Goal: Complete application form: Complete application form

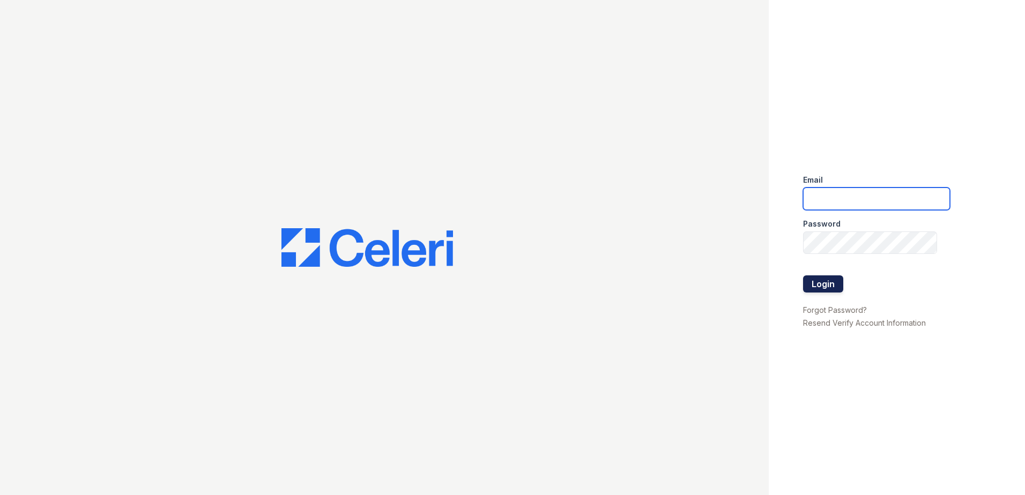
type input "RCaruth@trinity-pm.com"
click at [826, 282] on button "Login" at bounding box center [823, 284] width 40 height 17
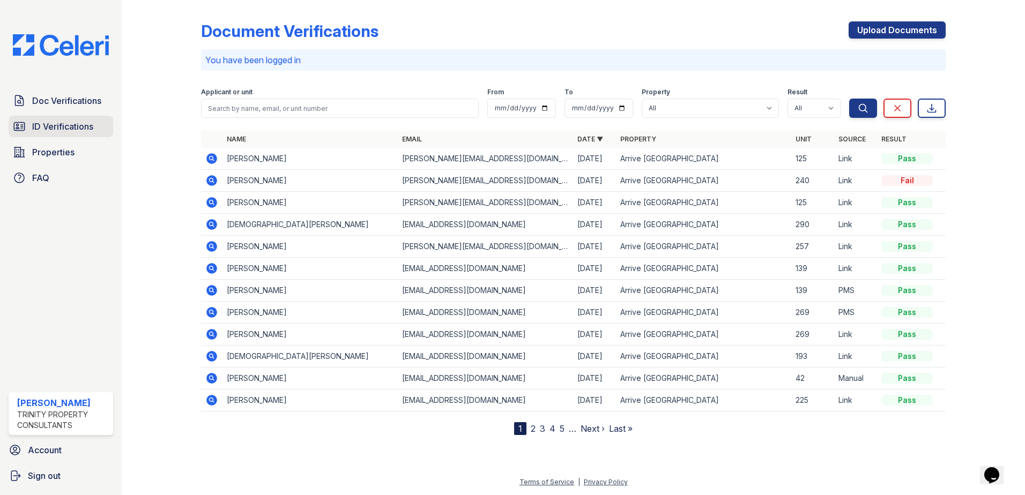
click at [42, 122] on span "ID Verifications" at bounding box center [62, 126] width 61 height 13
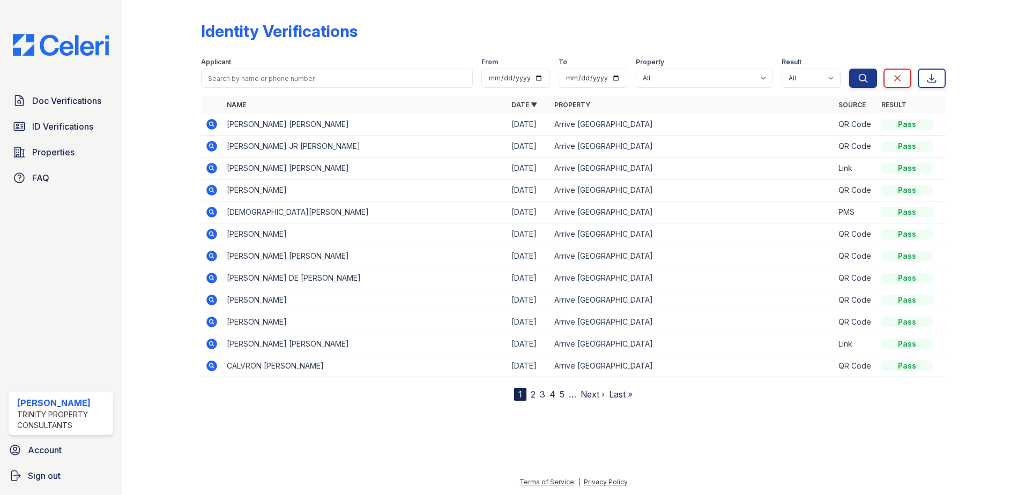
click at [211, 278] on icon at bounding box center [211, 277] width 3 height 3
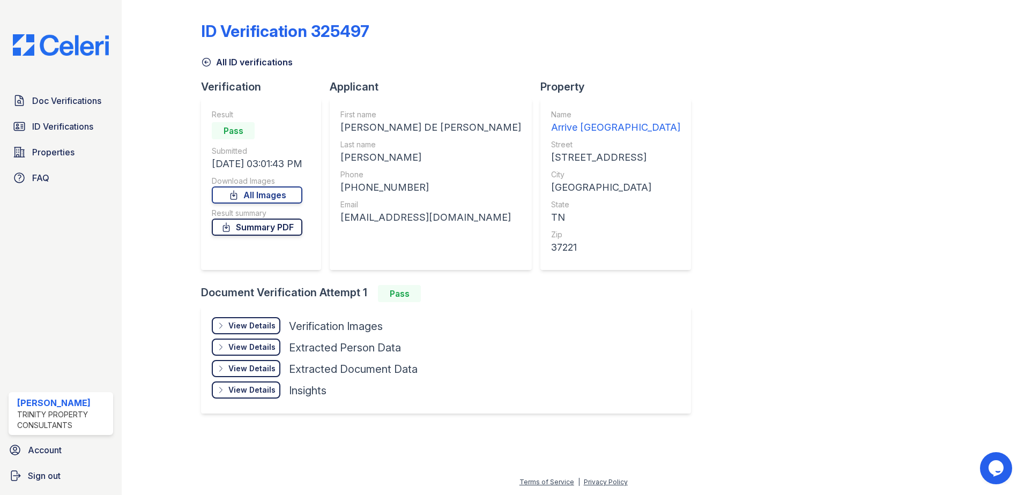
click at [261, 225] on link "Summary PDF" at bounding box center [257, 227] width 91 height 17
click at [46, 110] on link "Doc Verifications" at bounding box center [61, 100] width 105 height 21
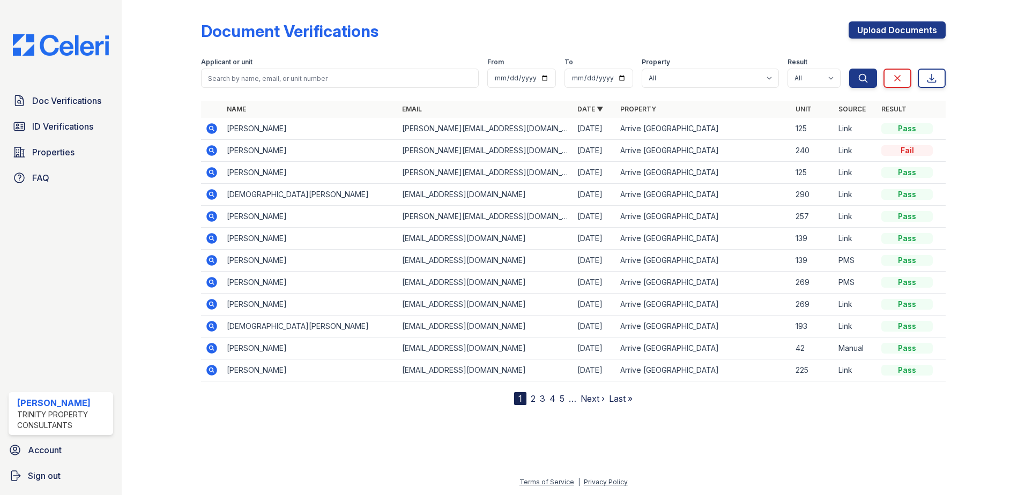
click at [52, 128] on span "ID Verifications" at bounding box center [62, 126] width 61 height 13
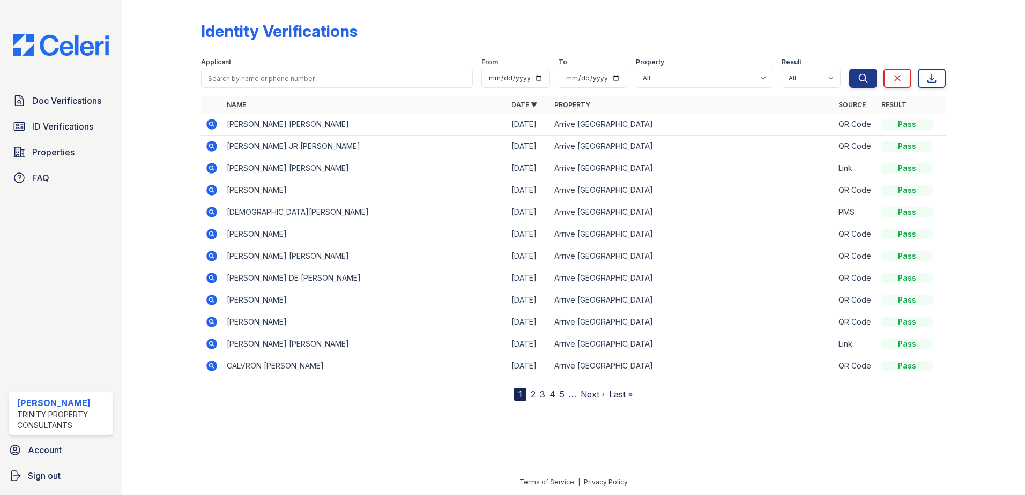
click at [213, 188] on icon at bounding box center [211, 190] width 11 height 11
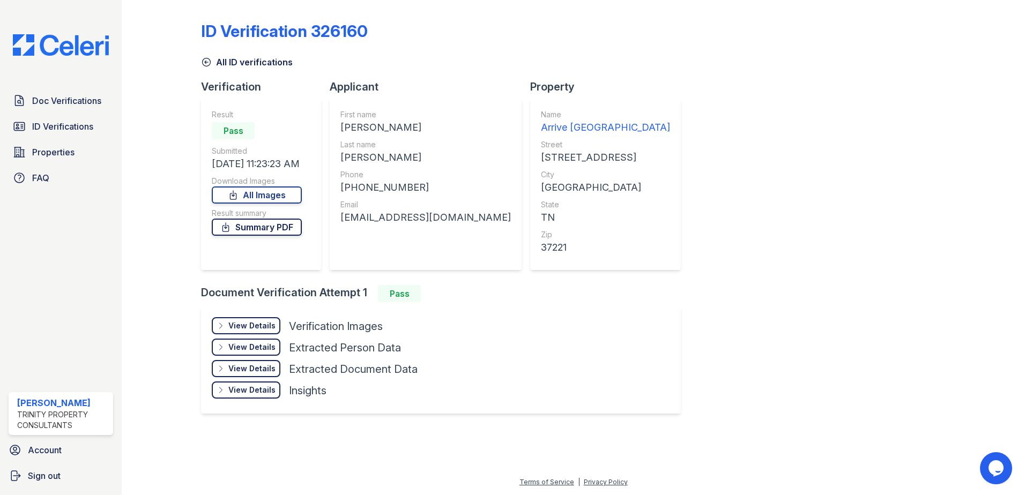
click at [288, 226] on link "Summary PDF" at bounding box center [257, 227] width 90 height 17
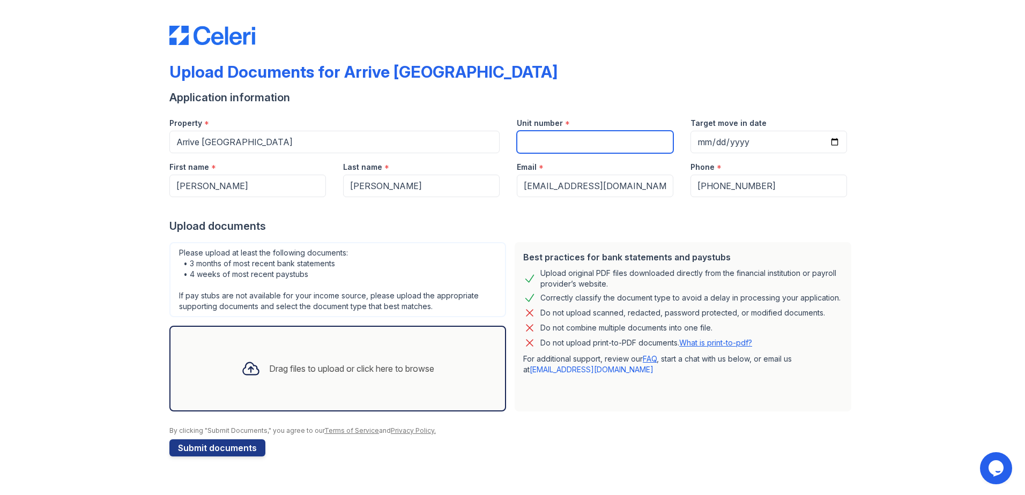
click at [580, 135] on input "Unit number" at bounding box center [595, 142] width 157 height 23
type input "19"
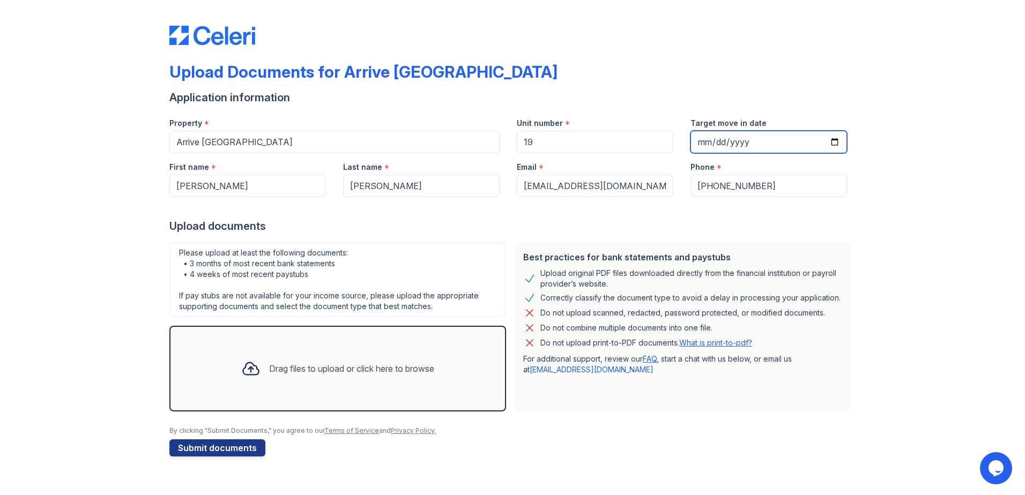
click at [837, 143] on input "Target move in date" at bounding box center [769, 142] width 157 height 23
type input "[DATE]"
click at [244, 443] on button "Submit documents" at bounding box center [217, 448] width 96 height 17
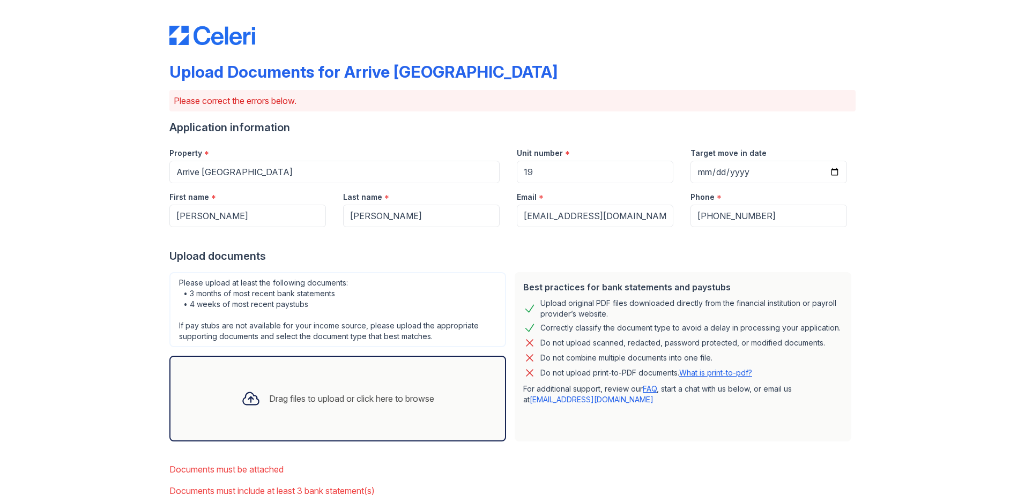
click at [307, 391] on div "Drag files to upload or click here to browse" at bounding box center [338, 399] width 210 height 36
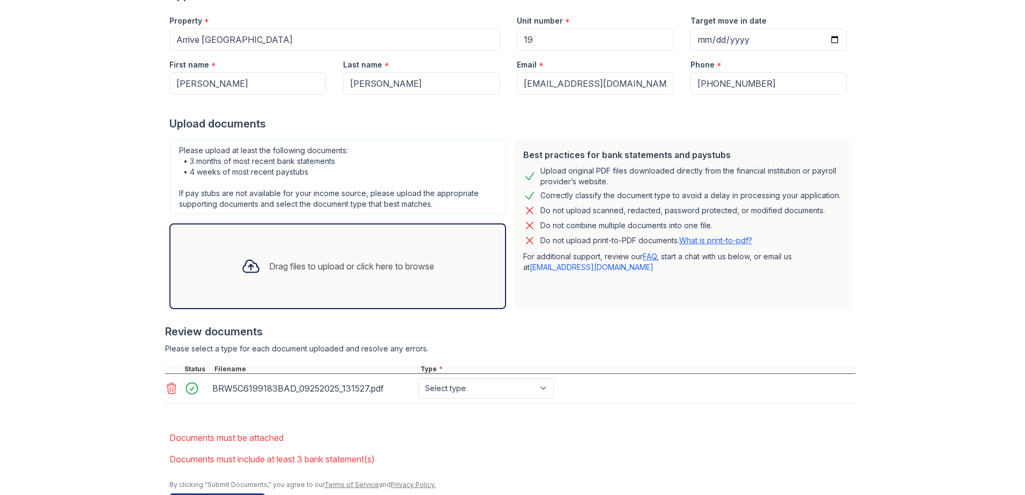
scroll to position [161, 0]
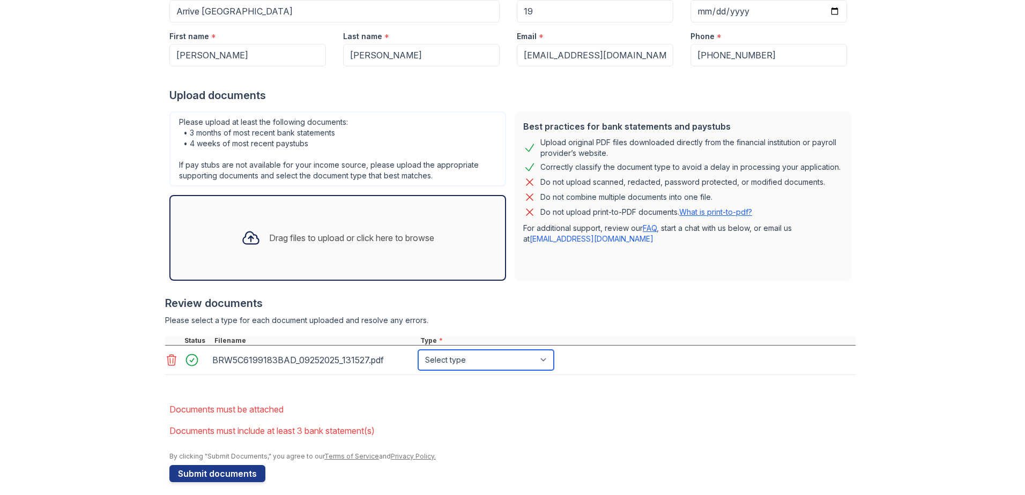
click at [484, 357] on select "Select type Paystub Bank Statement Offer Letter Tax Documents Benefit Award Let…" at bounding box center [486, 360] width 136 height 20
select select "paystub"
click at [418, 350] on select "Select type Paystub Bank Statement Offer Letter Tax Documents Benefit Award Let…" at bounding box center [486, 360] width 136 height 20
click at [426, 251] on div "Drag files to upload or click here to browse" at bounding box center [338, 238] width 210 height 36
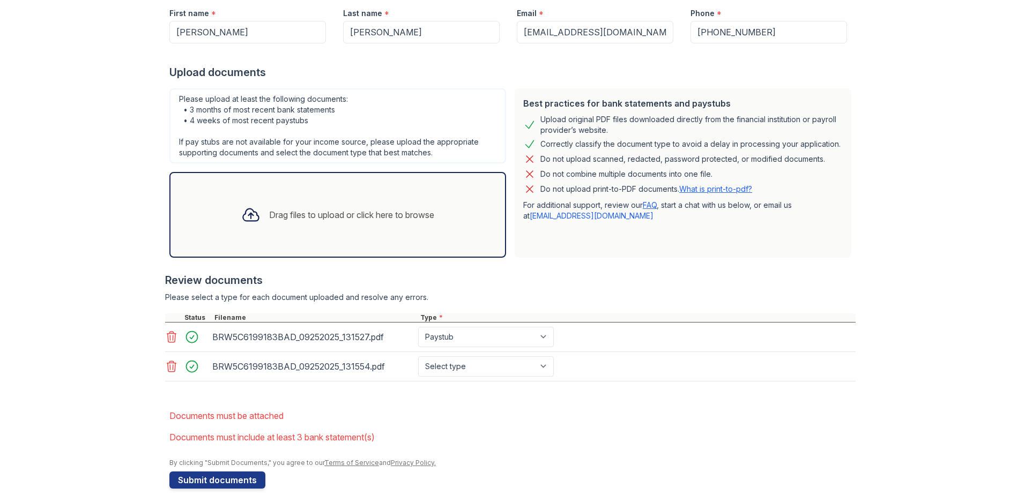
scroll to position [196, 0]
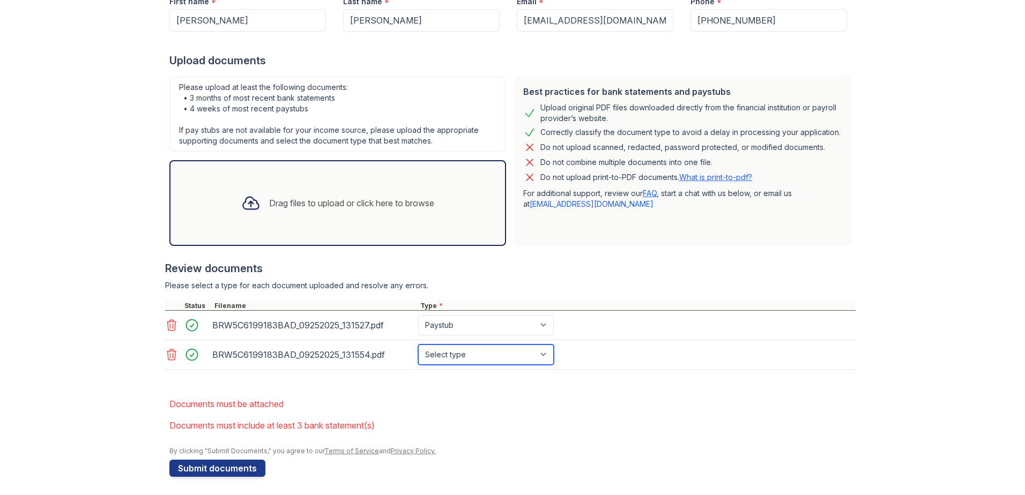
click at [481, 354] on select "Select type Paystub Bank Statement Offer Letter Tax Documents Benefit Award Let…" at bounding box center [486, 355] width 136 height 20
select select "paystub"
click at [418, 345] on select "Select type Paystub Bank Statement Offer Letter Tax Documents Benefit Award Let…" at bounding box center [486, 355] width 136 height 20
click at [340, 208] on div "Drag files to upload or click here to browse" at bounding box center [351, 203] width 165 height 13
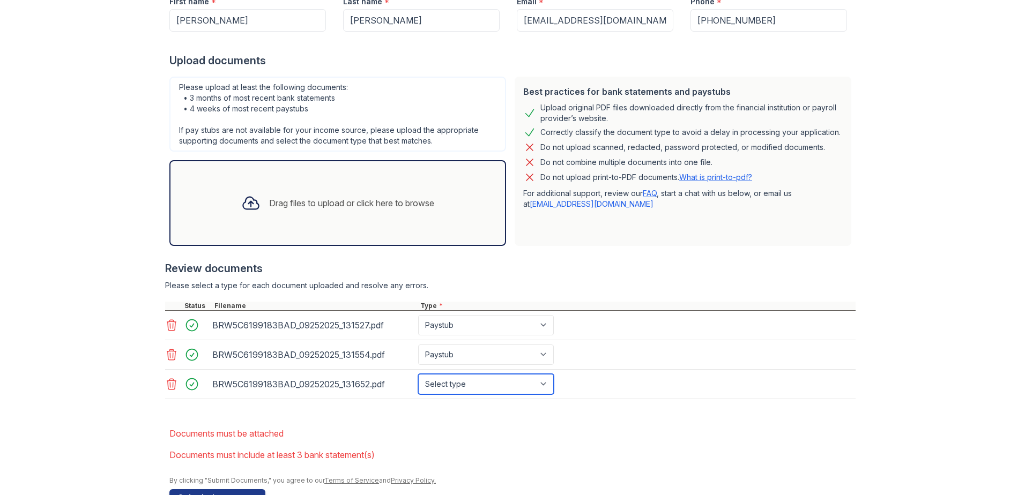
click at [540, 380] on select "Select type Paystub Bank Statement Offer Letter Tax Documents Benefit Award Let…" at bounding box center [486, 384] width 136 height 20
select select "paystub"
click at [418, 374] on select "Select type Paystub Bank Statement Offer Letter Tax Documents Benefit Award Let…" at bounding box center [486, 384] width 136 height 20
click at [402, 203] on div "Drag files to upload or click here to browse" at bounding box center [351, 203] width 165 height 13
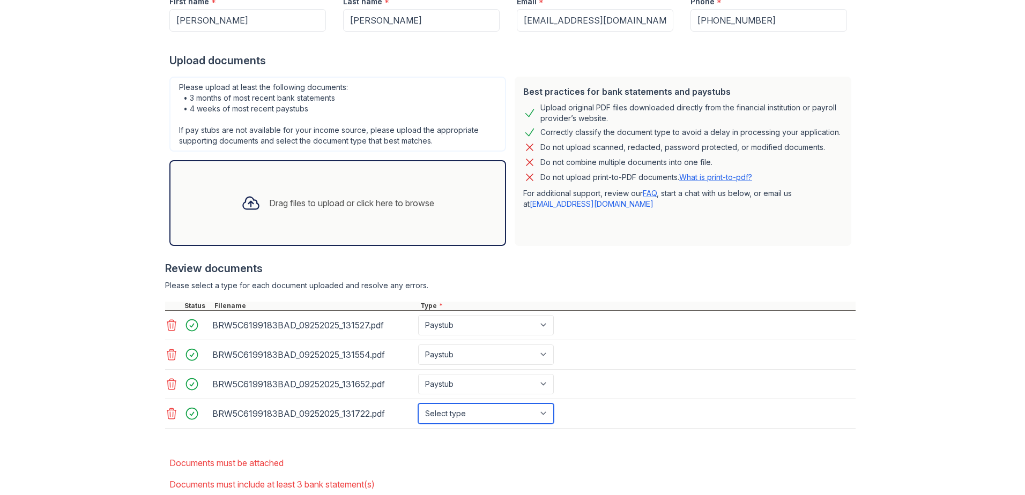
click at [541, 413] on select "Select type Paystub Bank Statement Offer Letter Tax Documents Benefit Award Let…" at bounding box center [486, 414] width 136 height 20
select select "paystub"
click at [418, 404] on select "Select type Paystub Bank Statement Offer Letter Tax Documents Benefit Award Let…" at bounding box center [486, 414] width 136 height 20
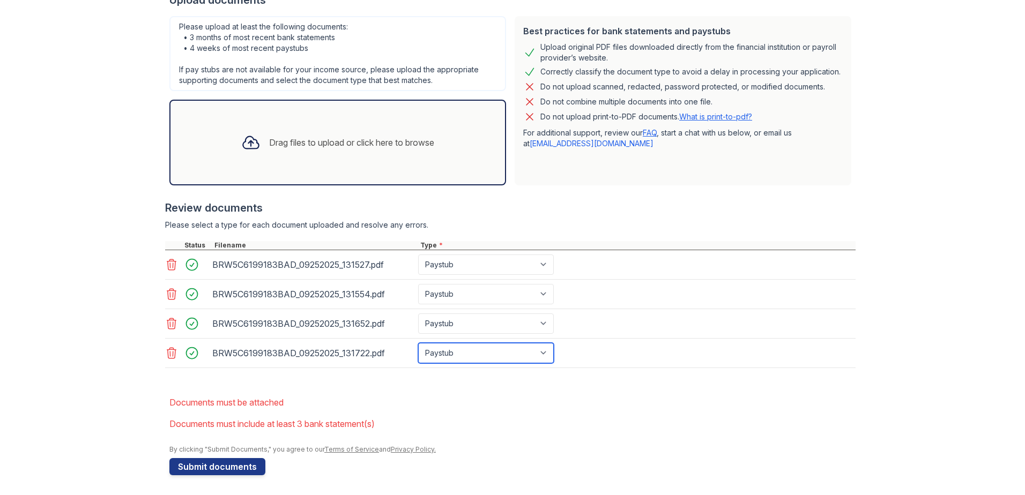
scroll to position [258, 0]
click at [317, 137] on div "Drag files to upload or click here to browse" at bounding box center [351, 141] width 165 height 13
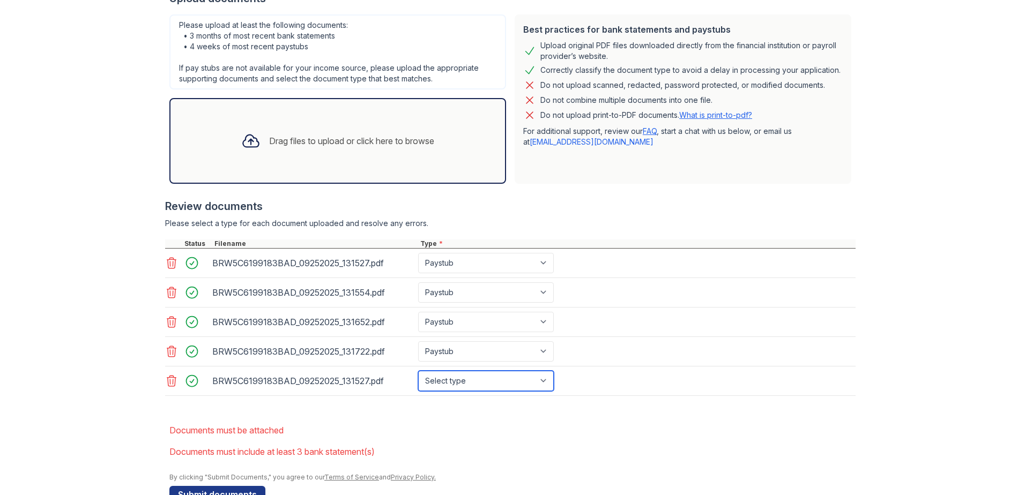
click at [540, 380] on select "Select type Paystub Bank Statement Offer Letter Tax Documents Benefit Award Let…" at bounding box center [486, 381] width 136 height 20
select select "bank_statement"
click at [418, 371] on select "Select type Paystub Bank Statement Offer Letter Tax Documents Benefit Award Let…" at bounding box center [486, 381] width 136 height 20
click at [356, 160] on div "Drag files to upload or click here to browse" at bounding box center [337, 141] width 337 height 86
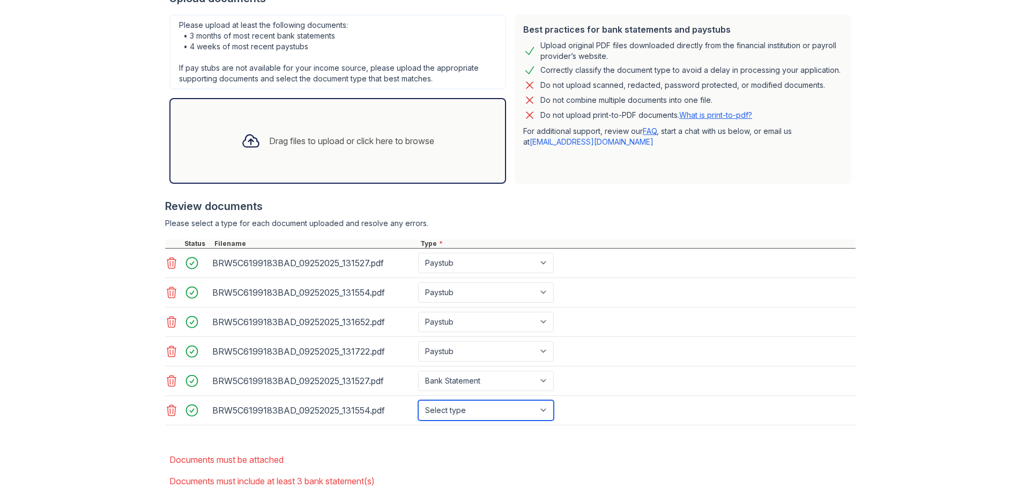
click at [538, 407] on select "Select type Paystub Bank Statement Offer Letter Tax Documents Benefit Award Let…" at bounding box center [486, 411] width 136 height 20
select select "bank_statement"
click at [418, 401] on select "Select type Paystub Bank Statement Offer Letter Tax Documents Benefit Award Let…" at bounding box center [486, 411] width 136 height 20
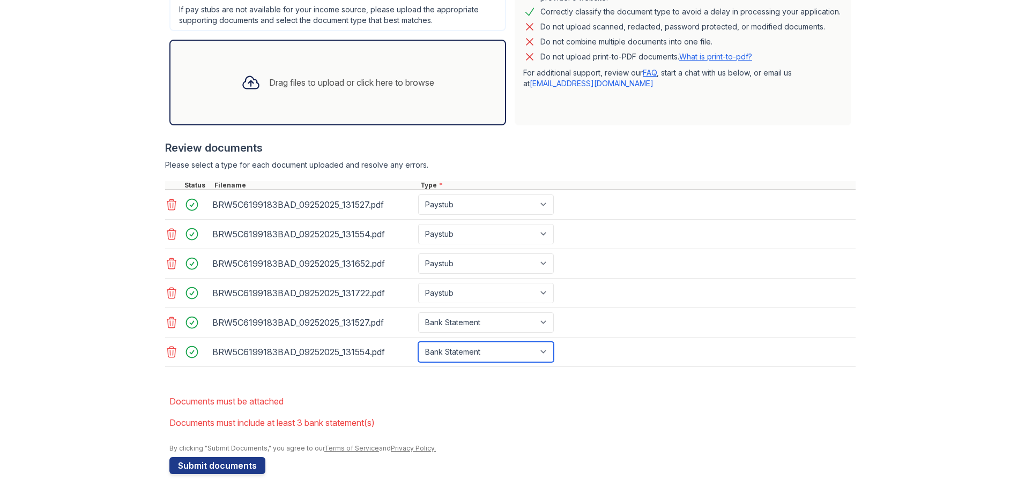
scroll to position [317, 0]
click at [335, 89] on div "Drag files to upload or click here to browse" at bounding box center [338, 82] width 210 height 36
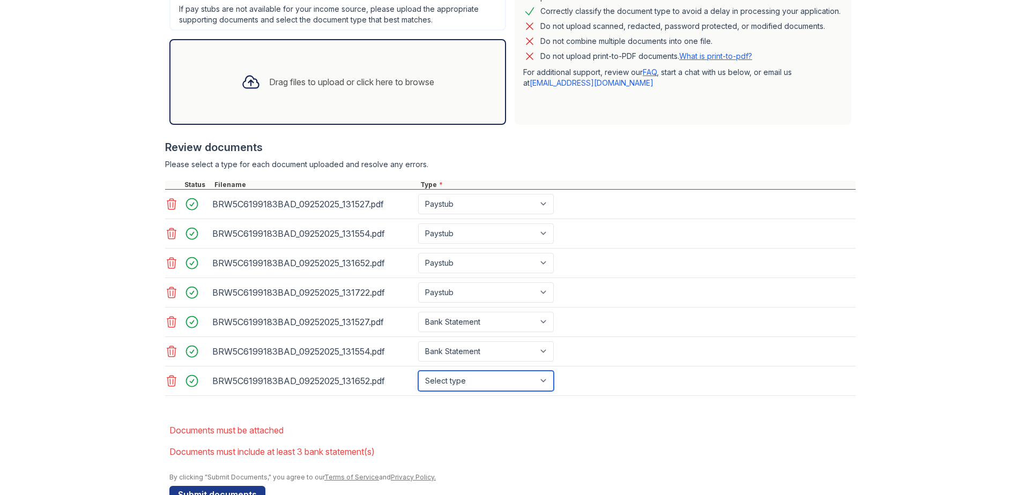
click at [537, 383] on select "Select type Paystub Bank Statement Offer Letter Tax Documents Benefit Award Let…" at bounding box center [486, 381] width 136 height 20
select select "bank_statement"
click at [418, 371] on select "Select type Paystub Bank Statement Offer Letter Tax Documents Benefit Award Let…" at bounding box center [486, 381] width 136 height 20
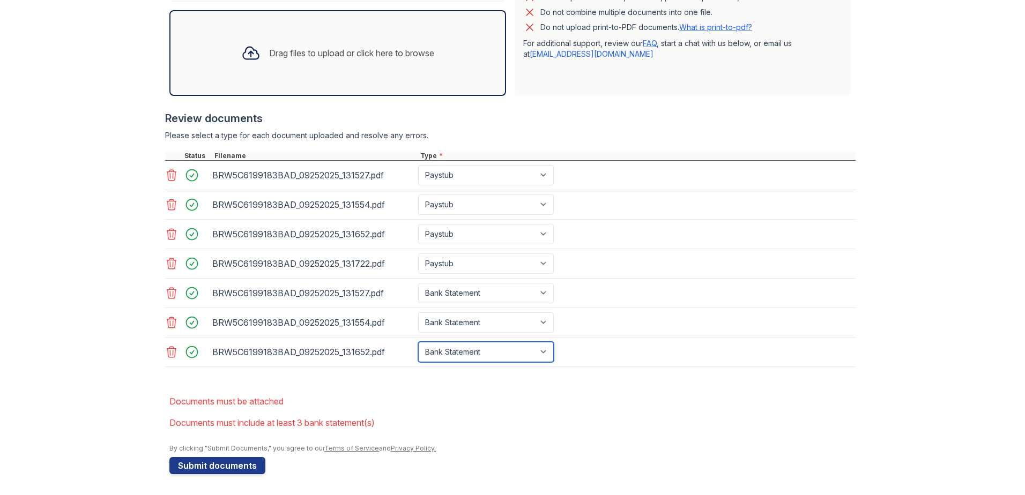
scroll to position [346, 0]
click at [248, 464] on button "Submit documents" at bounding box center [217, 465] width 96 height 17
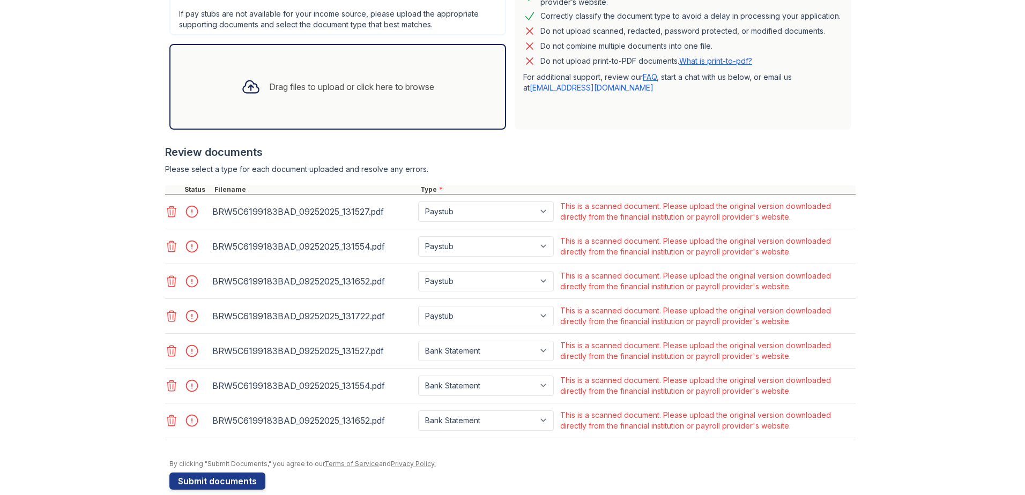
scroll to position [328, 0]
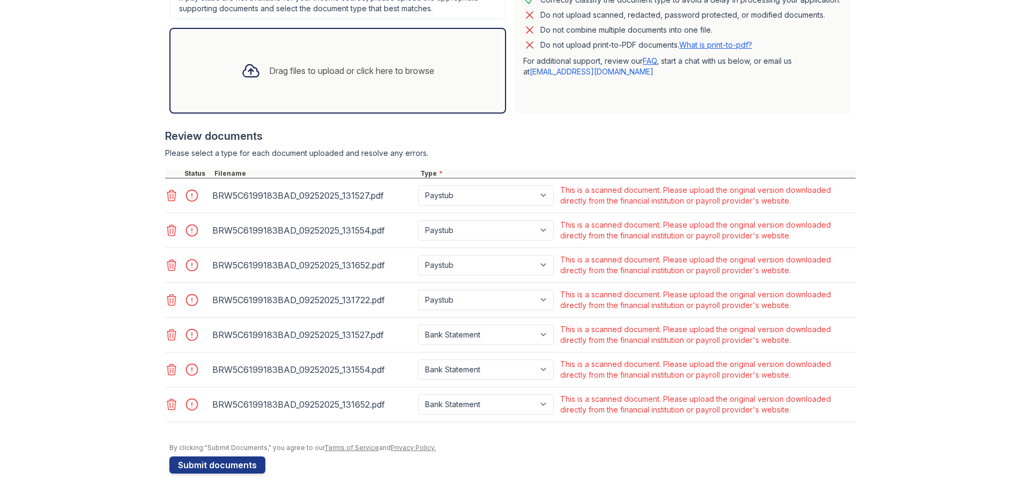
click at [166, 200] on icon at bounding box center [171, 195] width 13 height 13
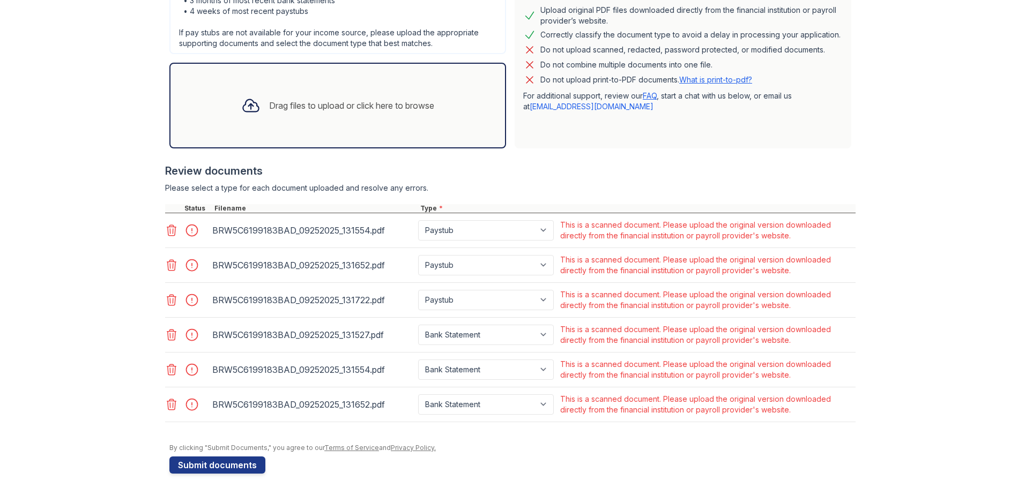
click at [166, 231] on icon at bounding box center [171, 230] width 13 height 13
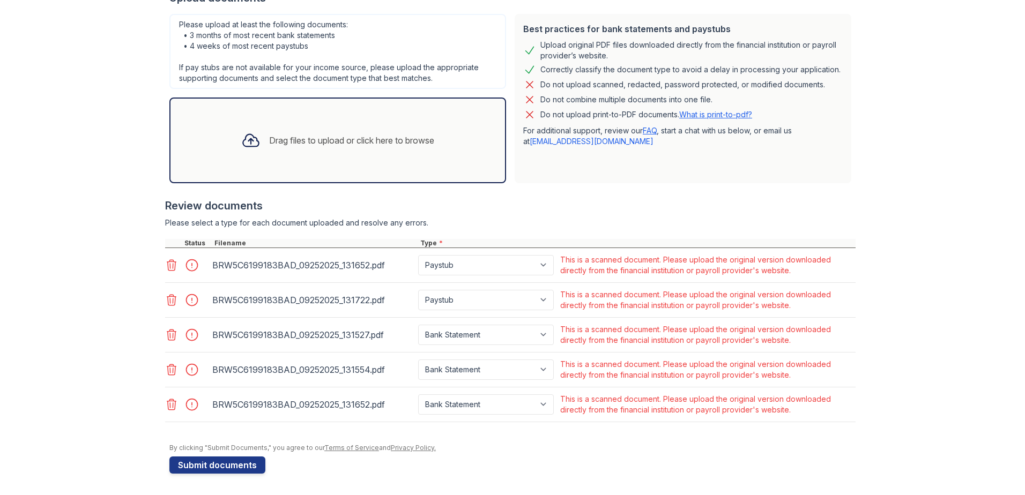
click at [165, 266] on icon at bounding box center [171, 265] width 13 height 13
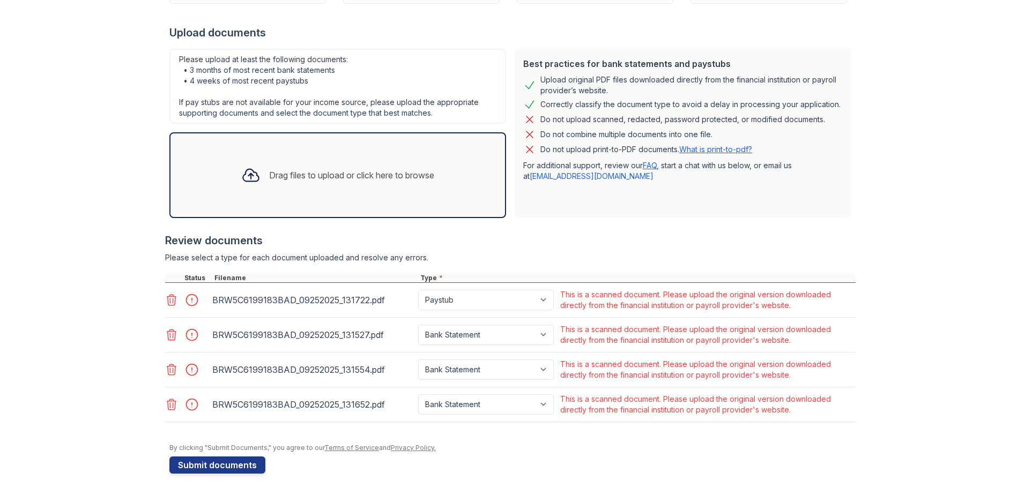
scroll to position [224, 0]
click at [165, 300] on icon at bounding box center [171, 300] width 13 height 13
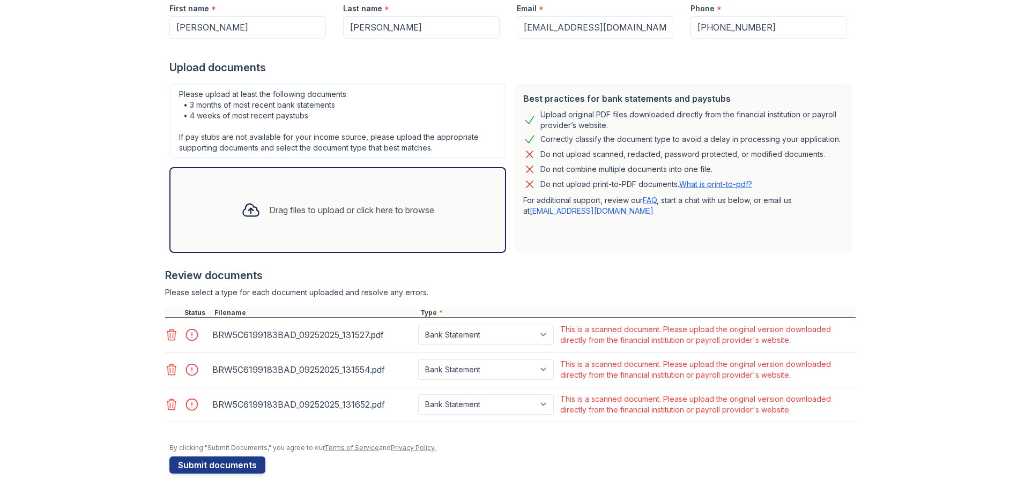
click at [167, 333] on icon at bounding box center [171, 335] width 13 height 13
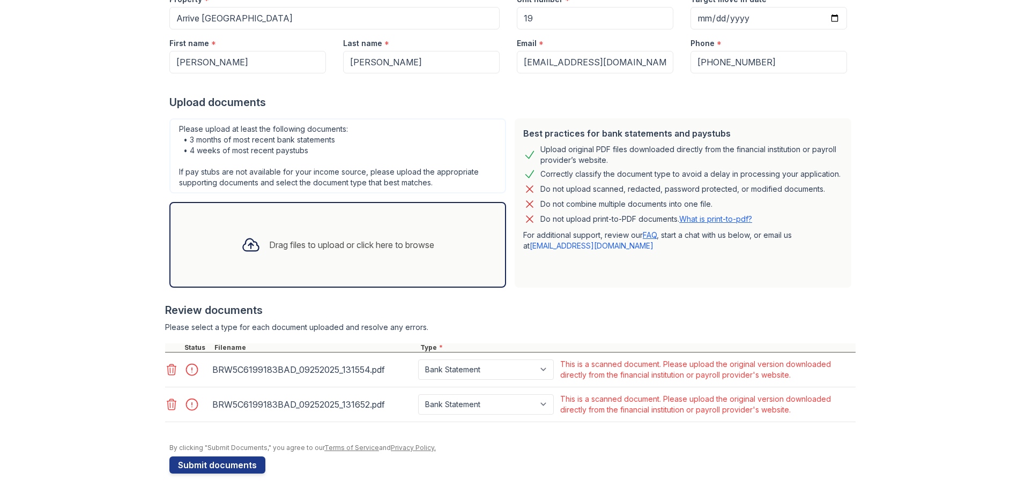
click at [172, 369] on icon at bounding box center [171, 370] width 13 height 13
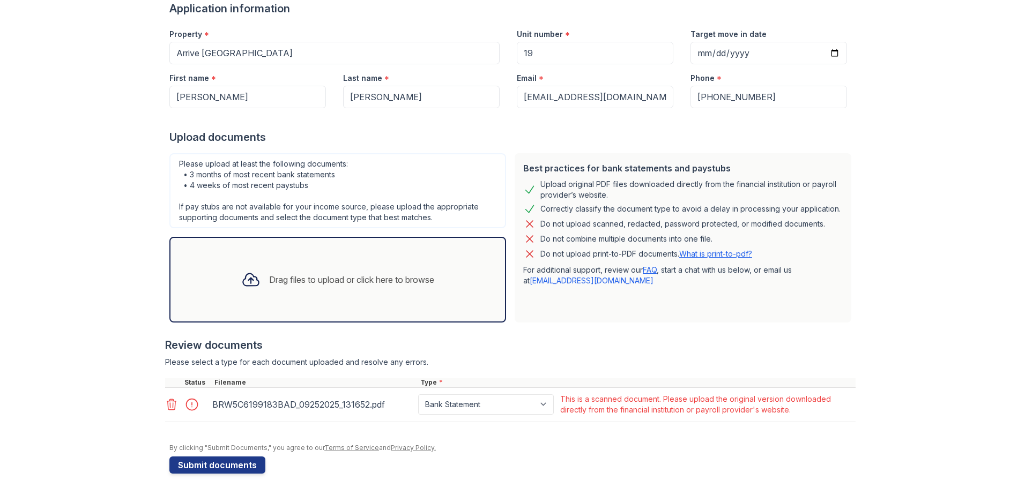
click at [170, 401] on icon at bounding box center [171, 404] width 13 height 13
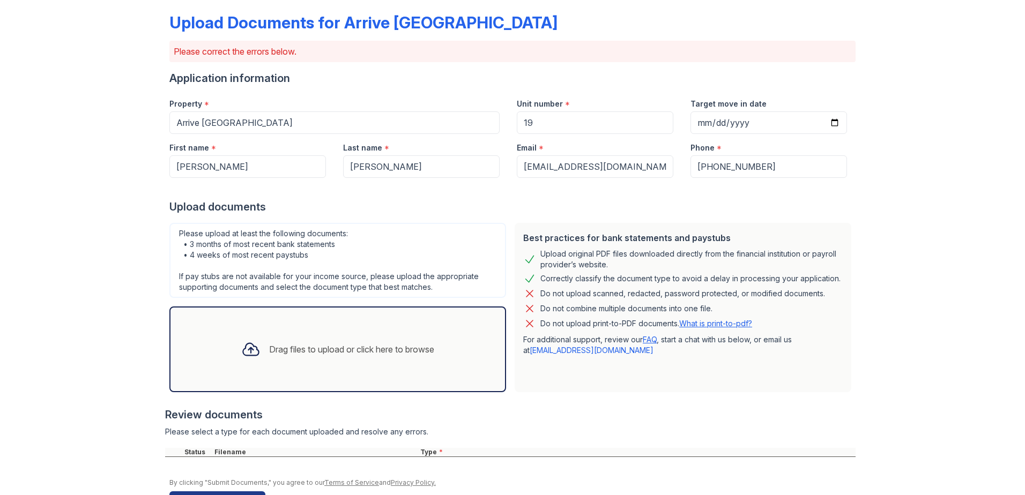
scroll to position [31, 0]
